Goal: Find contact information: Obtain details needed to contact an individual or organization

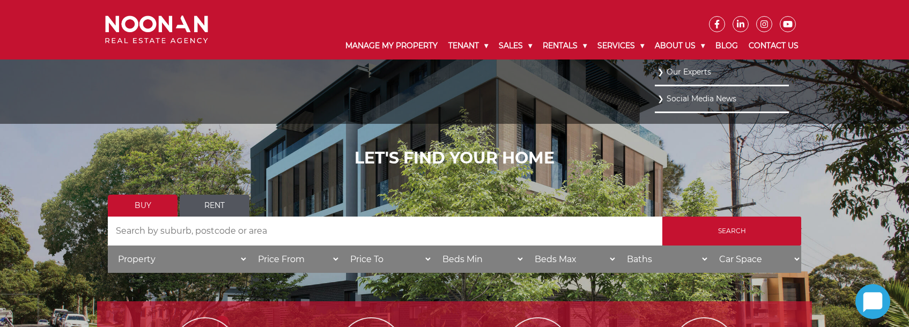
click at [680, 69] on link "Our Experts" at bounding box center [721, 72] width 129 height 14
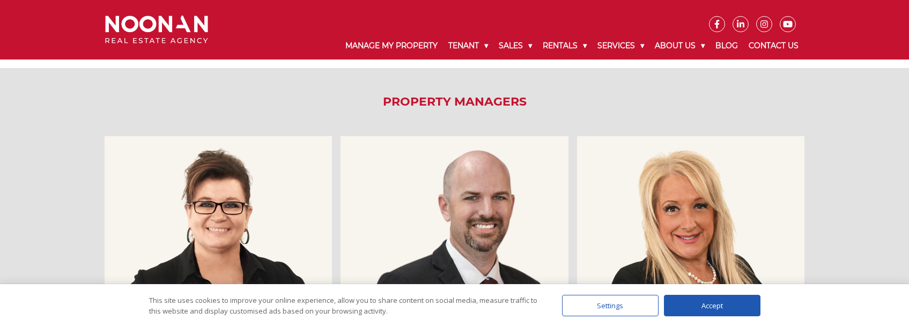
scroll to position [536, 0]
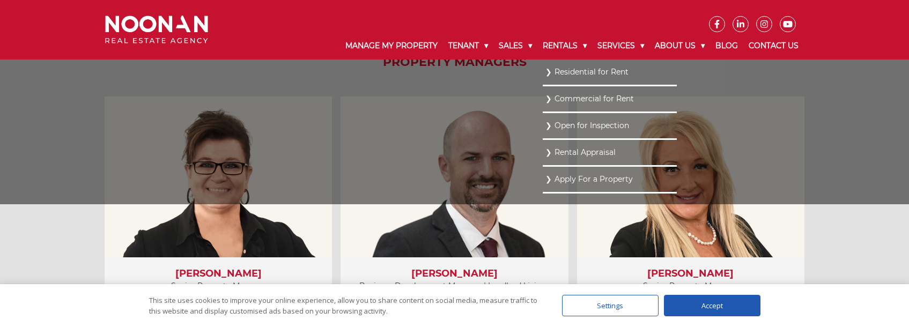
click at [567, 96] on link "Commercial for Rent" at bounding box center [609, 99] width 129 height 14
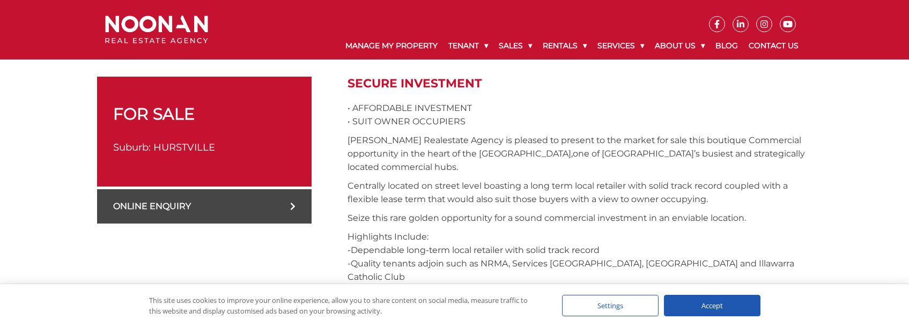
scroll to position [429, 0]
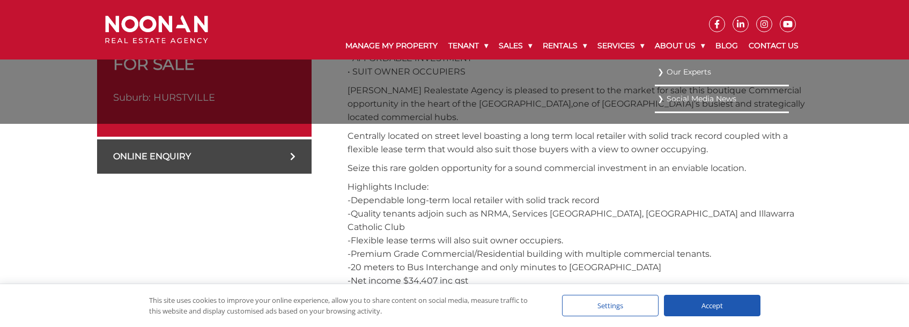
click at [683, 73] on link "Our Experts" at bounding box center [721, 72] width 129 height 14
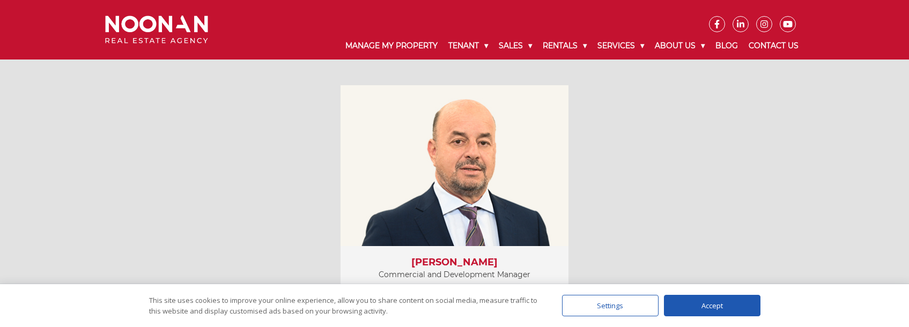
scroll to position [1608, 0]
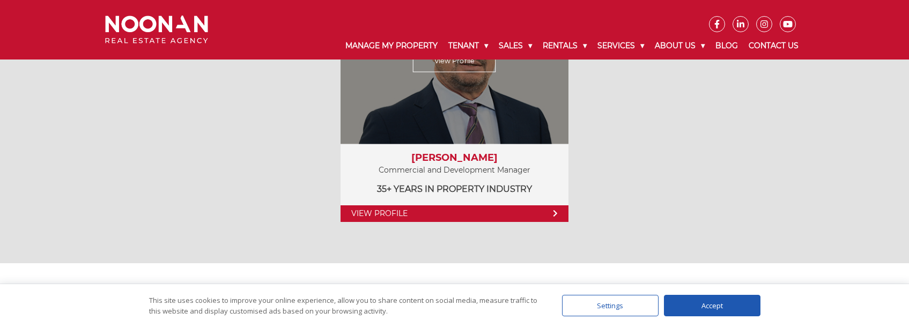
click at [450, 214] on link "View Profile" at bounding box center [453, 213] width 227 height 17
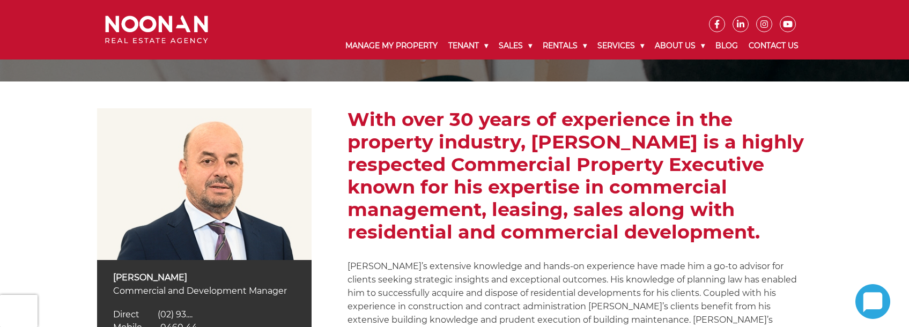
scroll to position [214, 0]
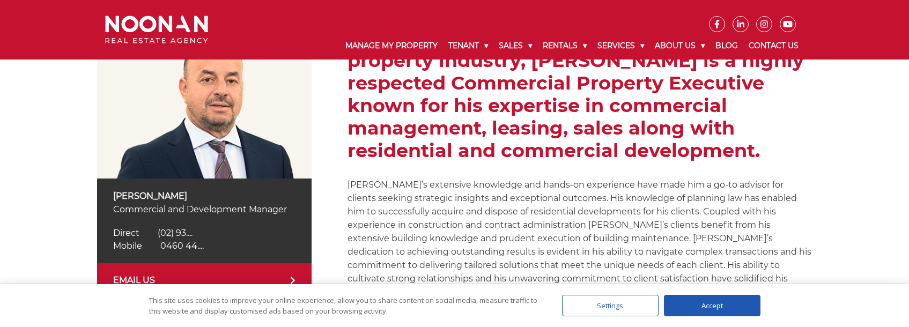
drag, startPoint x: 108, startPoint y: 196, endPoint x: 184, endPoint y: 194, distance: 76.7
click at [184, 194] on div "[PERSON_NAME] Commercial and Development Manager Direct [PHONE_NUMBER] Direct (…" at bounding box center [204, 221] width 214 height 85
copy p "[PERSON_NAME]"
drag, startPoint x: 177, startPoint y: 244, endPoint x: 85, endPoint y: 246, distance: 92.8
click at [43, 254] on div "[PERSON_NAME] Commercial and Development Manager Direct [PHONE_NUMBER] Direct (…" at bounding box center [454, 165] width 909 height 331
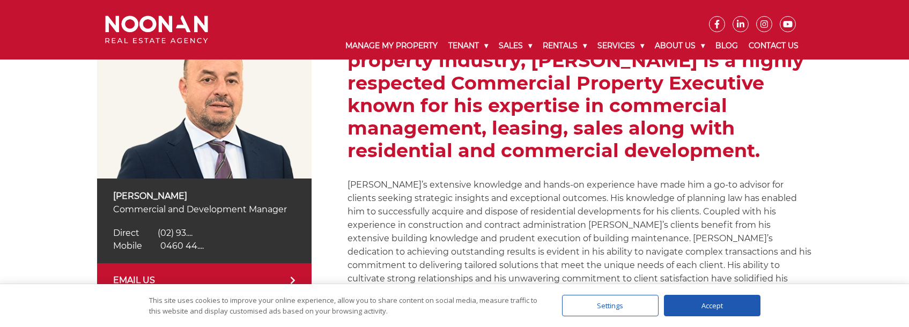
click at [165, 245] on span "0460 44...." at bounding box center [181, 246] width 43 height 10
drag, startPoint x: 240, startPoint y: 242, endPoint x: 162, endPoint y: 244, distance: 77.2
click at [162, 244] on div "Mobile [PHONE_NUMBER] Mobile 0460 44...." at bounding box center [204, 246] width 182 height 13
copy span "0460 440 460"
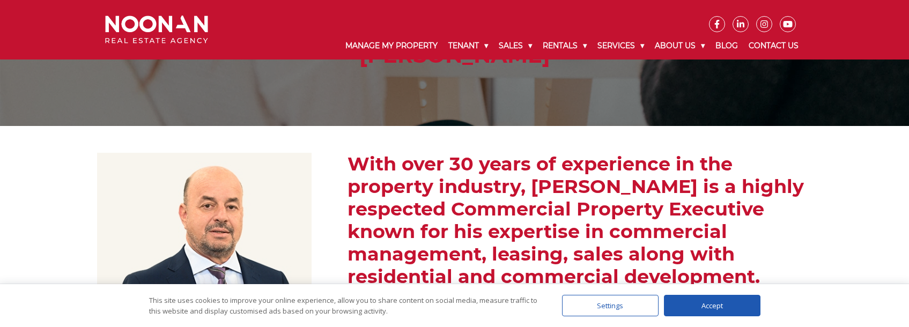
scroll to position [107, 0]
